Goal: Task Accomplishment & Management: Use online tool/utility

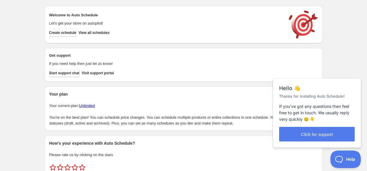
click at [25, 114] on div "Create schedule Help & support Cancel Discount prices Schedule a discount, sale…" at bounding box center [183, 98] width 367 height 196
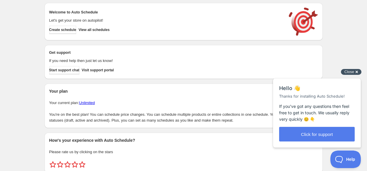
click at [355, 74] on div "Close cross-small" at bounding box center [351, 72] width 21 height 6
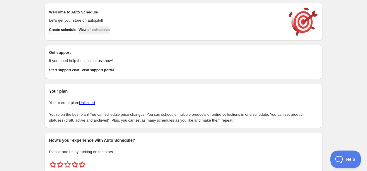
click at [110, 29] on span "View all schedules" at bounding box center [93, 30] width 31 height 5
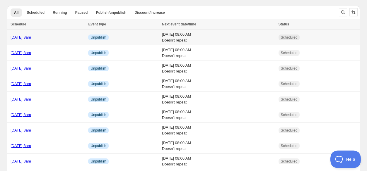
click at [31, 36] on link "[DATE] 8am" at bounding box center [21, 37] width 21 height 4
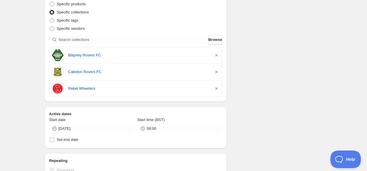
scroll to position [130, 0]
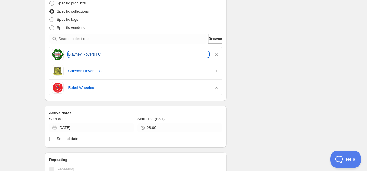
click at [96, 52] on link "Blayney Rovers FC" at bounding box center [138, 55] width 141 height 6
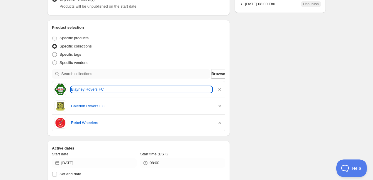
scroll to position [0, 0]
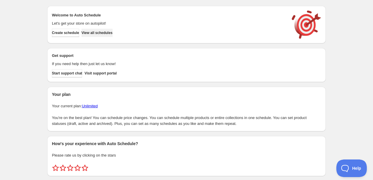
drag, startPoint x: 149, startPoint y: 36, endPoint x: 93, endPoint y: 33, distance: 56.0
click at [93, 33] on div "Create schedule View all schedules" at bounding box center [167, 31] width 236 height 11
drag, startPoint x: 93, startPoint y: 33, endPoint x: 128, endPoint y: 33, distance: 35.4
click at [128, 33] on div "Create schedule View all schedules" at bounding box center [167, 31] width 236 height 11
click at [112, 33] on span "View all schedules" at bounding box center [96, 32] width 31 height 5
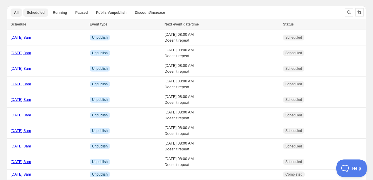
click at [42, 12] on span "Scheduled" at bounding box center [36, 12] width 18 height 5
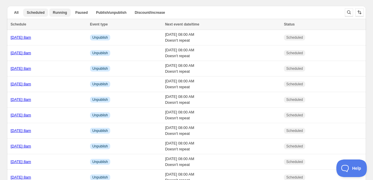
click at [63, 11] on span "Running" at bounding box center [60, 12] width 14 height 5
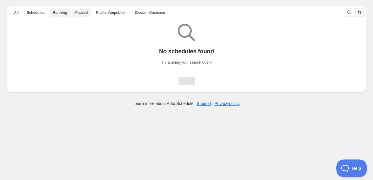
click at [88, 12] on button "Paused" at bounding box center [82, 12] width 20 height 8
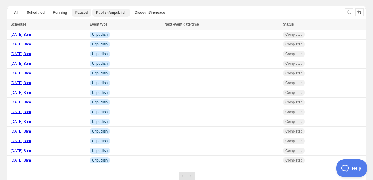
click at [119, 11] on span "Publish/unpublish" at bounding box center [111, 12] width 30 height 5
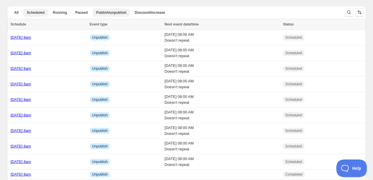
click at [45, 14] on button "Scheduled" at bounding box center [35, 12] width 25 height 8
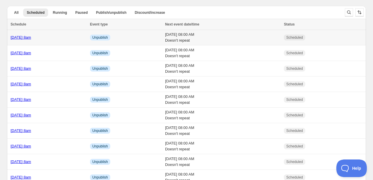
click at [31, 36] on link "[DATE] 8am" at bounding box center [21, 37] width 21 height 4
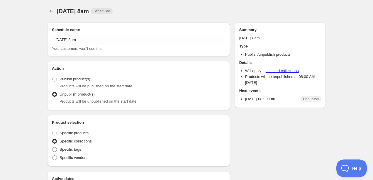
radio input "true"
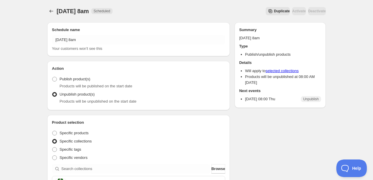
click at [52, 16] on div "Thursday 2nd October @ 8am. This page is ready Thursday 2nd October @ 8am Sched…" at bounding box center [186, 11] width 278 height 22
click at [51, 14] on button "Schedules" at bounding box center [51, 11] width 8 height 8
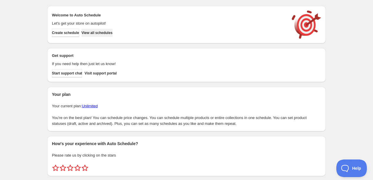
click at [112, 34] on span "View all schedules" at bounding box center [96, 32] width 31 height 5
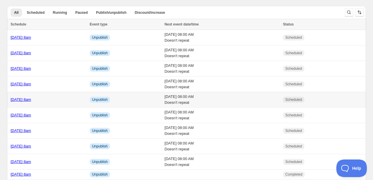
click at [30, 35] on link "[DATE] 8am" at bounding box center [21, 37] width 21 height 4
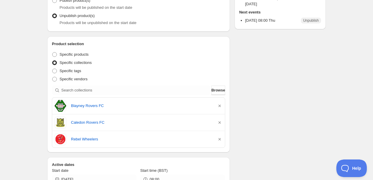
scroll to position [79, 0]
drag, startPoint x: 51, startPoint y: 43, endPoint x: 104, endPoint y: 43, distance: 53.0
click at [104, 43] on div "Product selection Entity type Specific products Specific collections Specific t…" at bounding box center [138, 94] width 182 height 116
copy h2 "Product selection"
drag, startPoint x: 97, startPoint y: 64, endPoint x: 59, endPoint y: 63, distance: 37.8
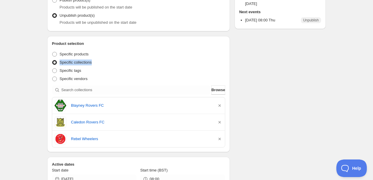
click at [59, 63] on div "Specific collections" at bounding box center [138, 62] width 173 height 8
copy span "Specific collections"
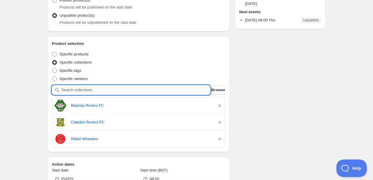
click at [168, 94] on input "search" at bounding box center [135, 89] width 149 height 9
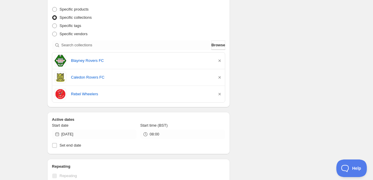
scroll to position [142, 0]
